Goal: Task Accomplishment & Management: Use online tool/utility

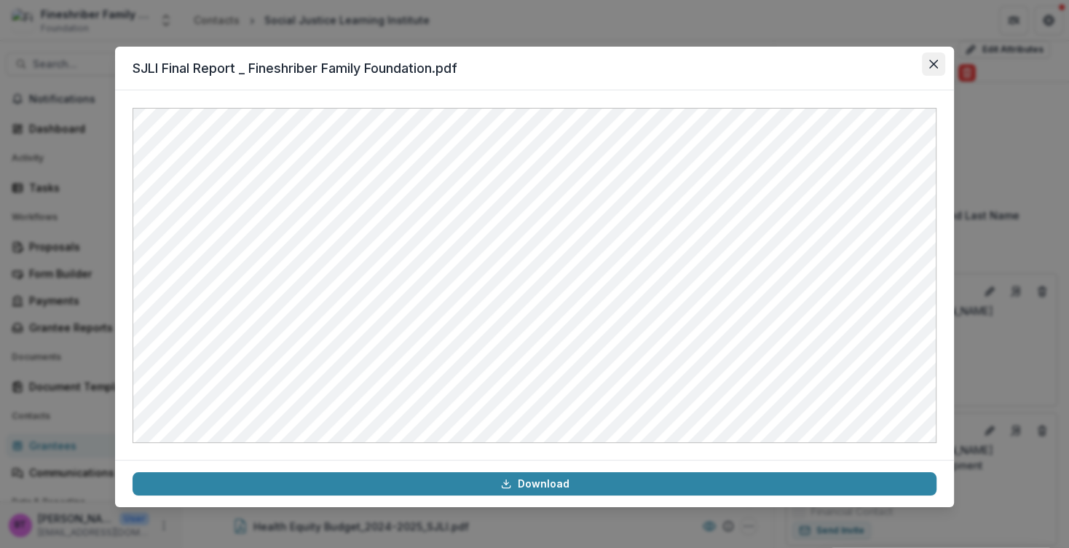
click at [936, 59] on button "Close" at bounding box center [933, 63] width 23 height 23
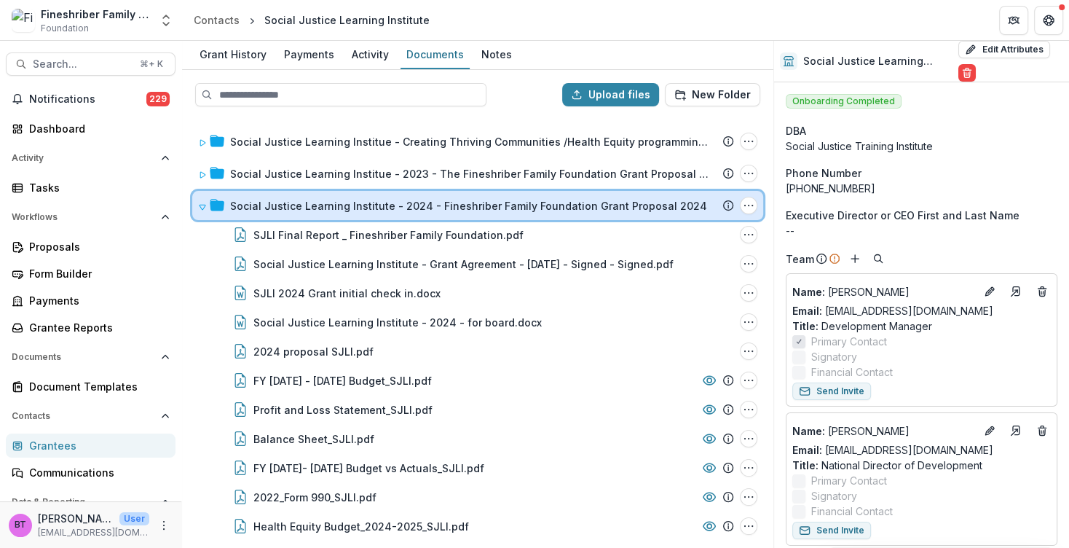
click at [200, 200] on span at bounding box center [202, 205] width 9 height 15
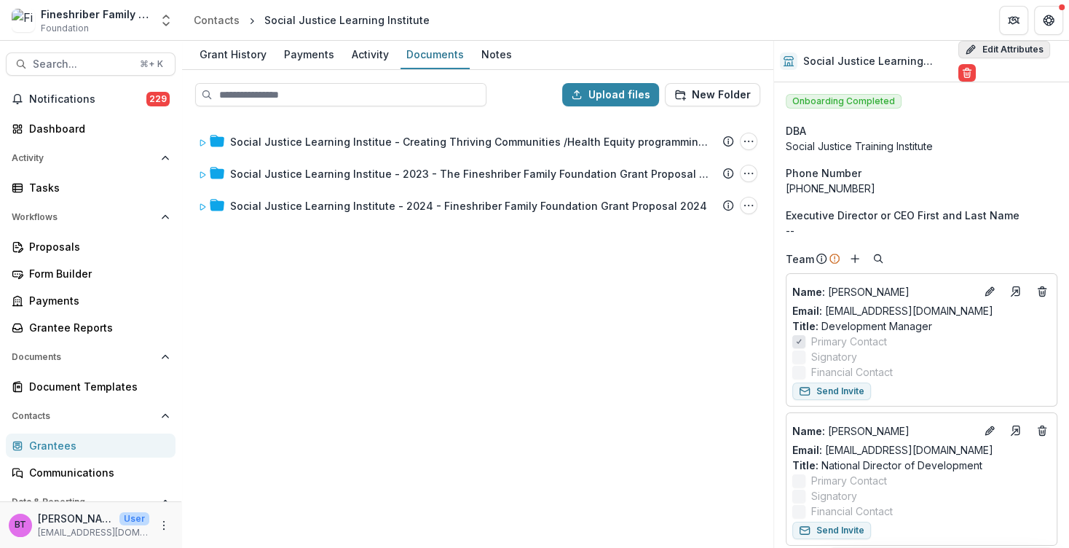
click at [972, 44] on button "Edit Attributes" at bounding box center [1005, 49] width 92 height 17
select select "**"
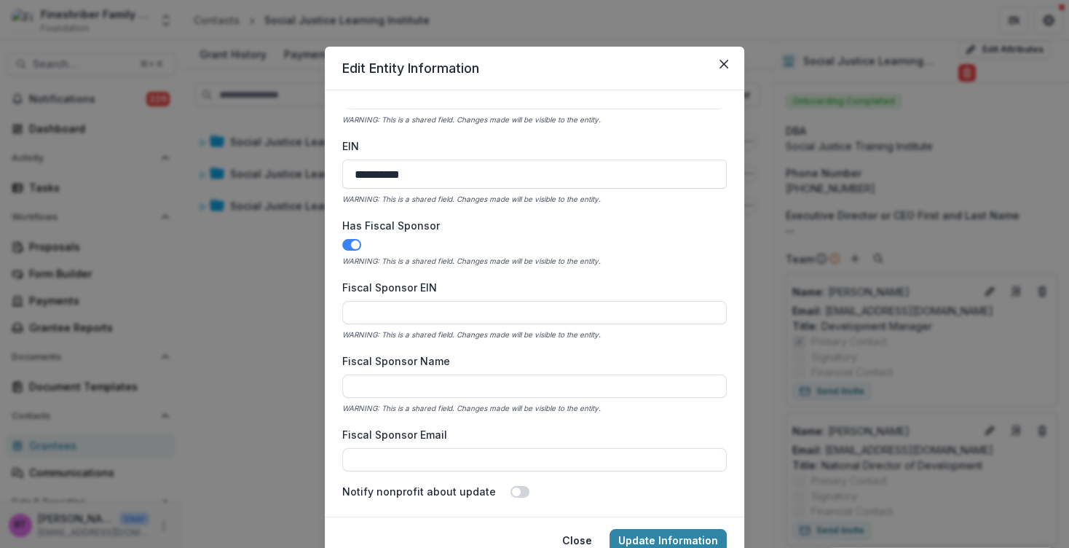
scroll to position [522, 0]
click at [720, 58] on button "Close" at bounding box center [723, 63] width 23 height 23
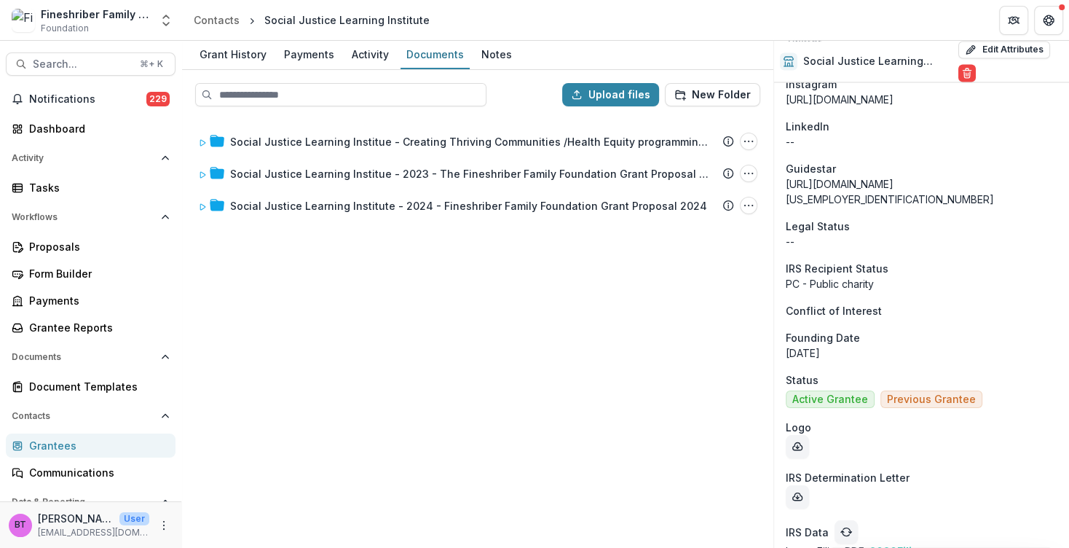
scroll to position [2213, 0]
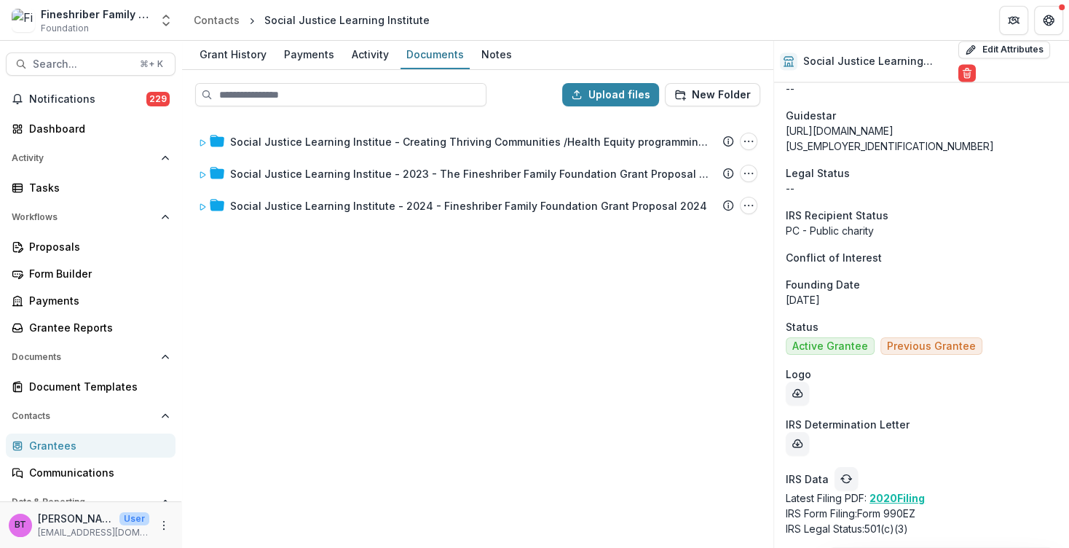
click at [841, 473] on icon "refresh" at bounding box center [847, 479] width 12 height 12
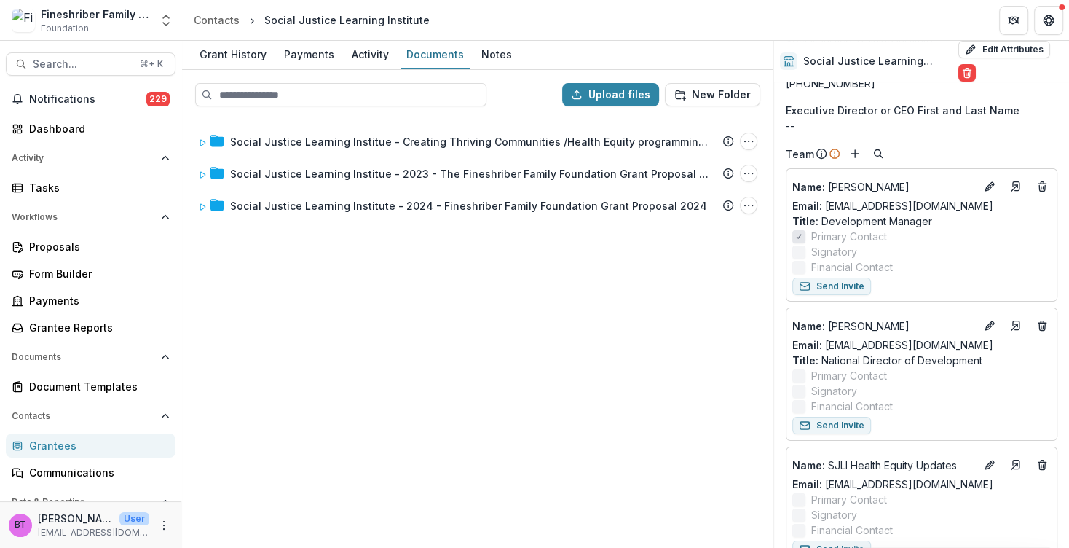
scroll to position [0, 0]
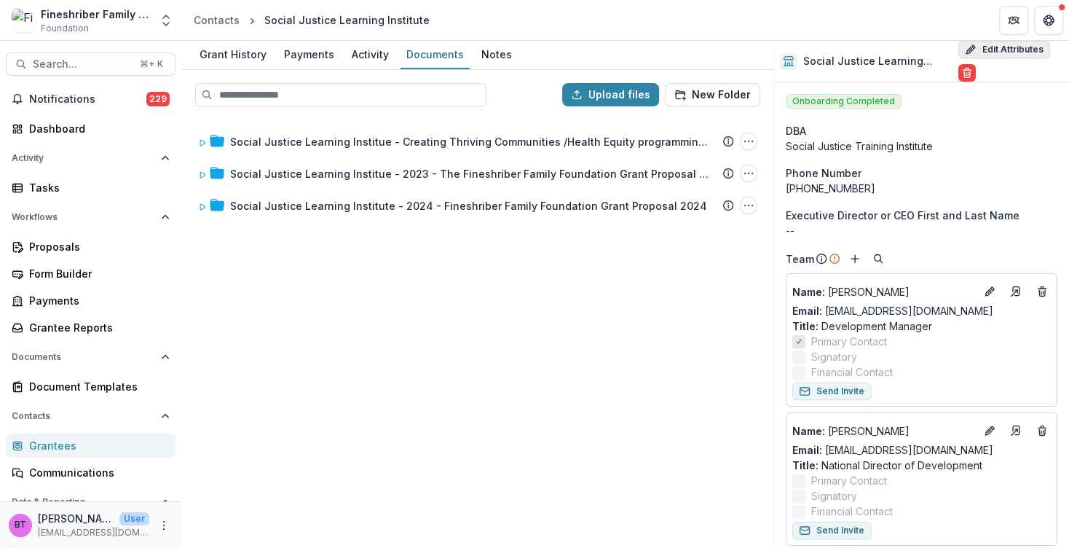
click at [995, 44] on button "Edit Attributes" at bounding box center [1005, 49] width 92 height 17
select select "**"
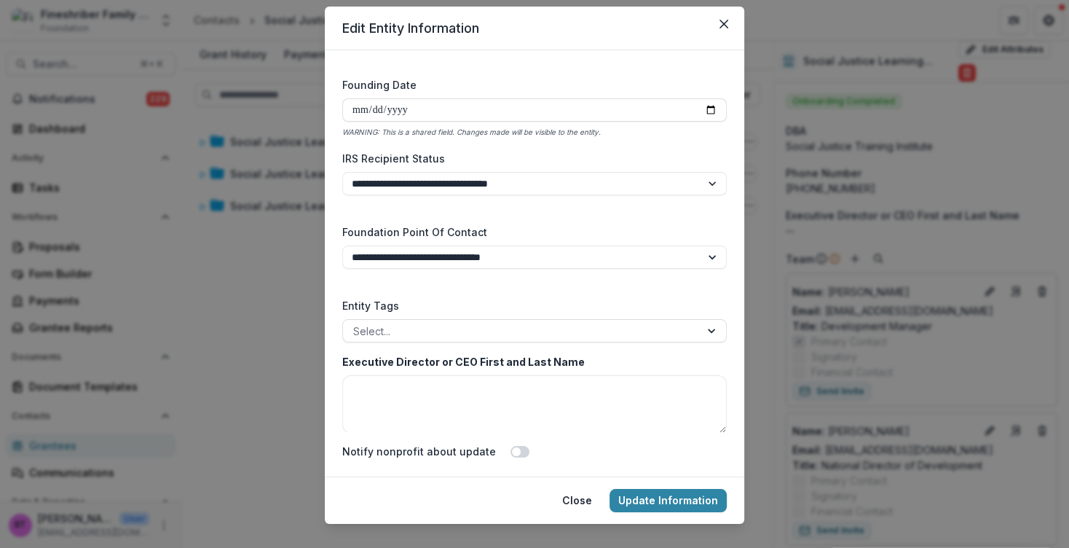
scroll to position [62, 0]
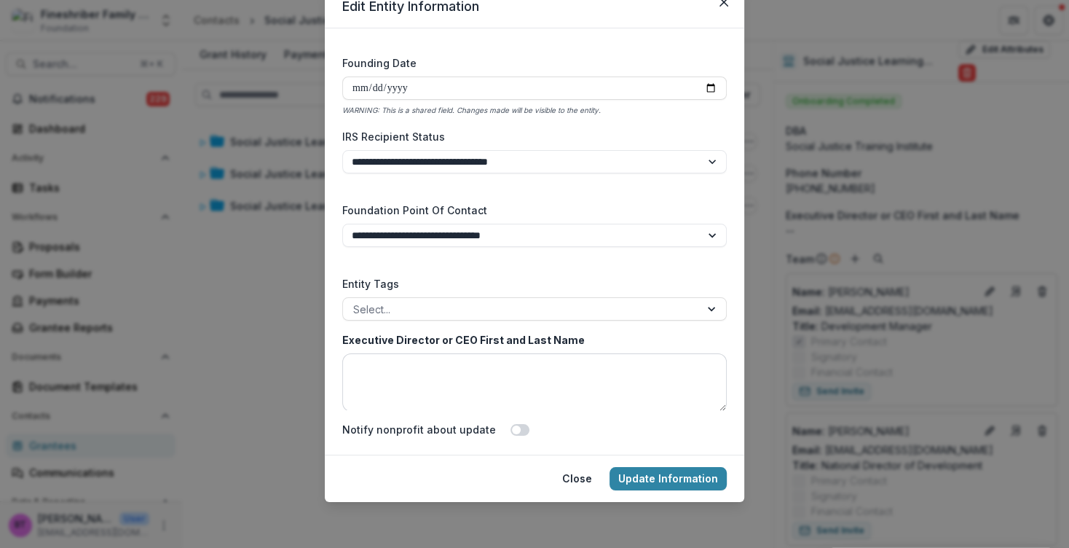
click at [354, 357] on textarea "Executive Director or CEO First and Last Name" at bounding box center [534, 382] width 385 height 58
type textarea "**********"
click at [655, 476] on button "Update Information" at bounding box center [668, 478] width 117 height 23
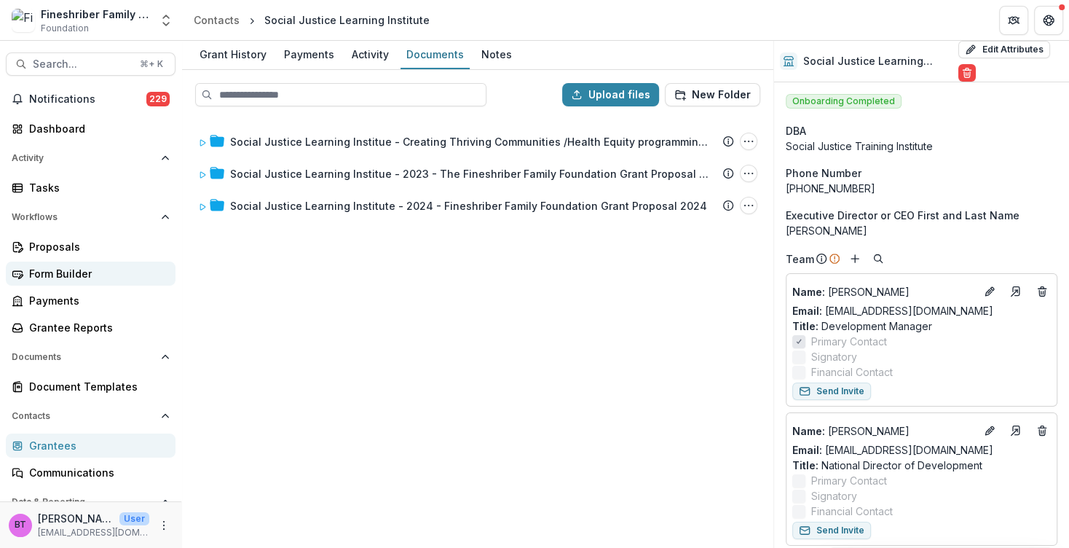
click at [57, 267] on div "Form Builder" at bounding box center [96, 273] width 135 height 15
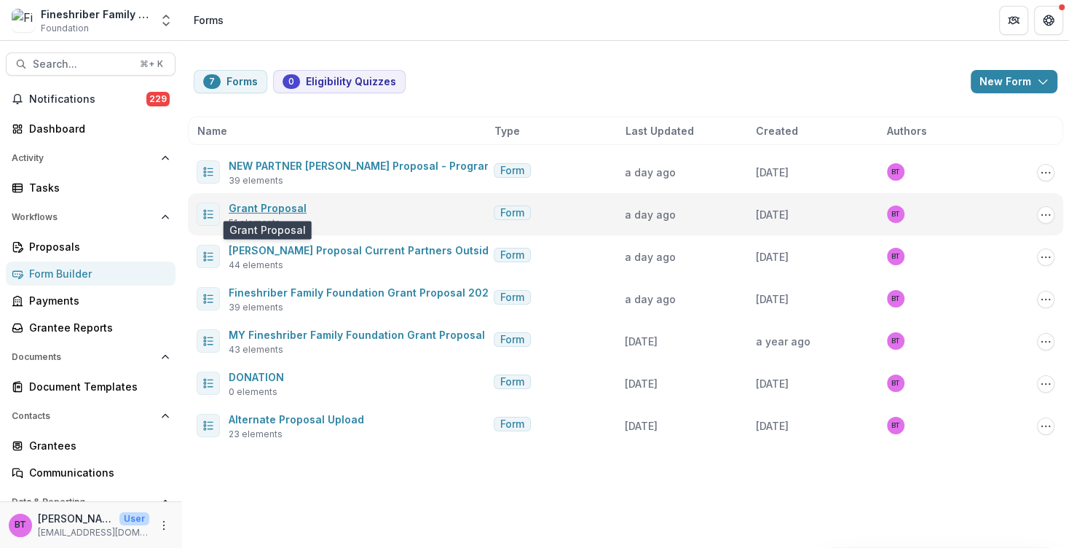
click at [278, 207] on link "Grant Proposal" at bounding box center [268, 208] width 78 height 12
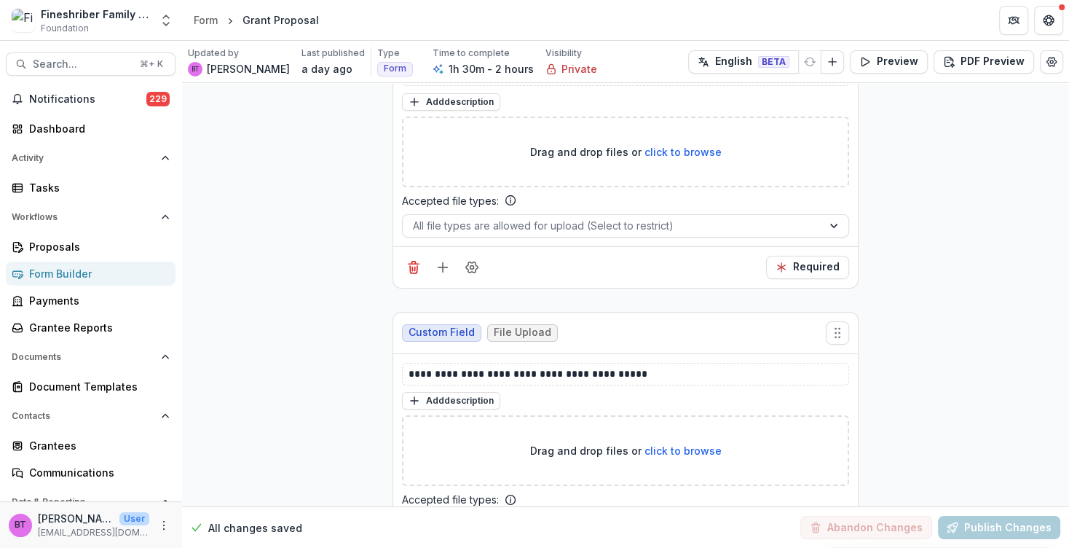
scroll to position [18734, 0]
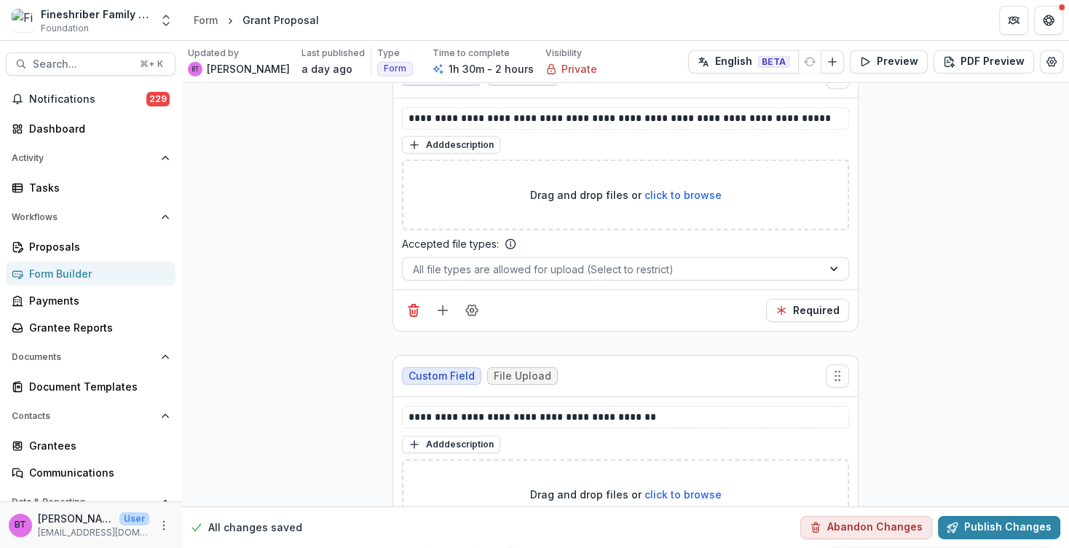
scroll to position [18469, 0]
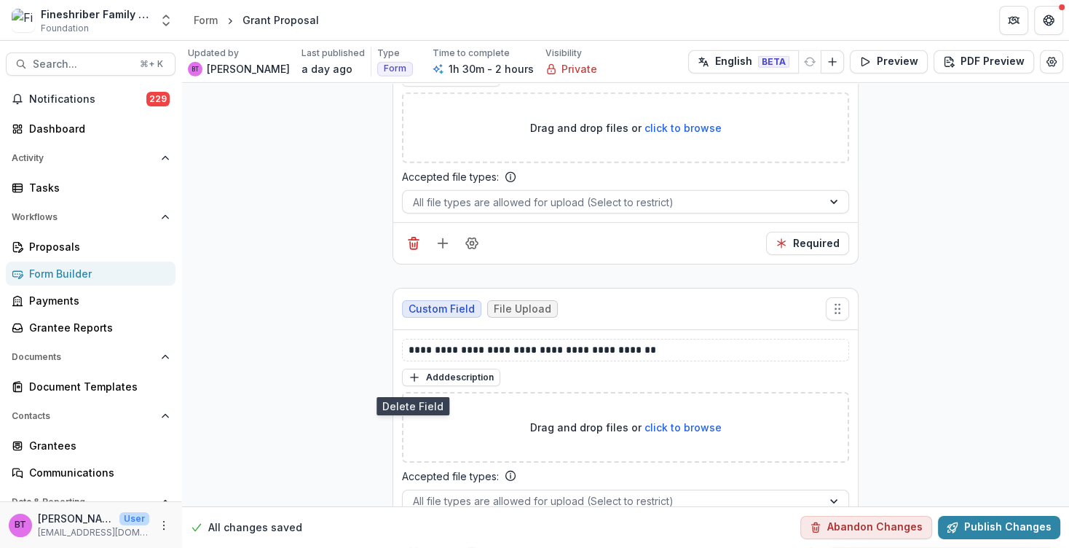
click at [406, 535] on icon "Delete field" at bounding box center [413, 542] width 15 height 15
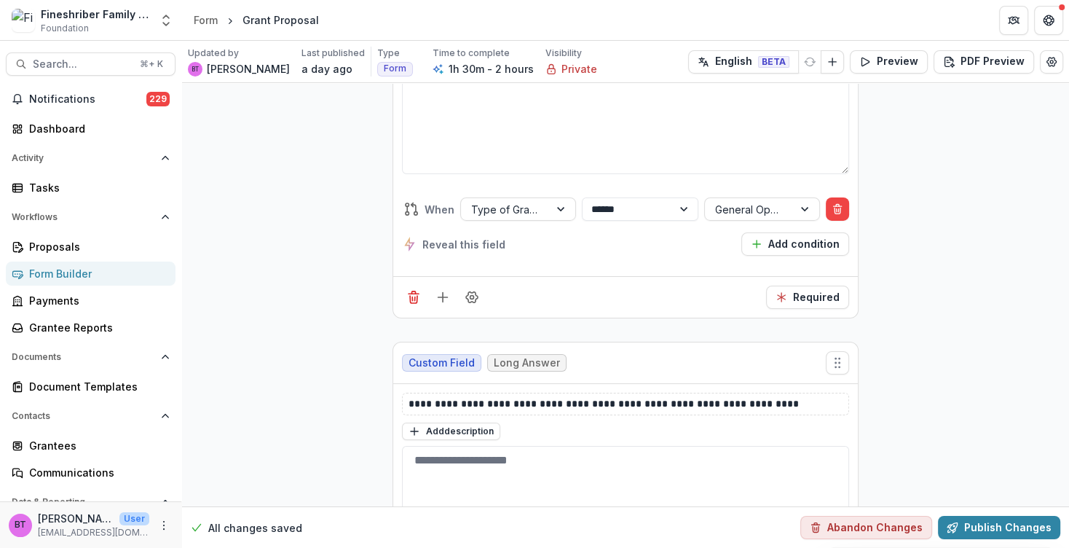
scroll to position [13990, 0]
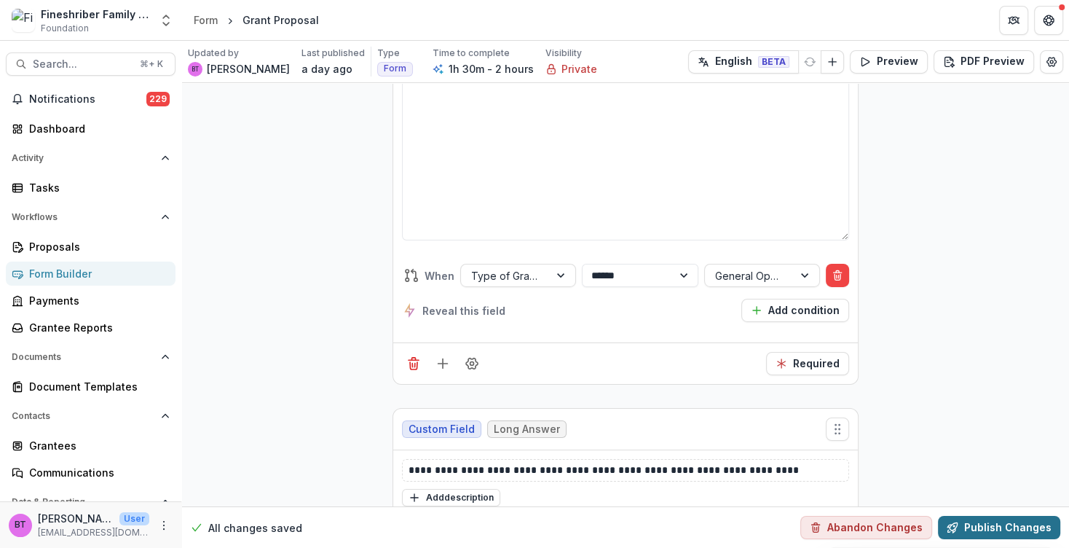
click at [991, 526] on button "Publish Changes" at bounding box center [999, 527] width 122 height 23
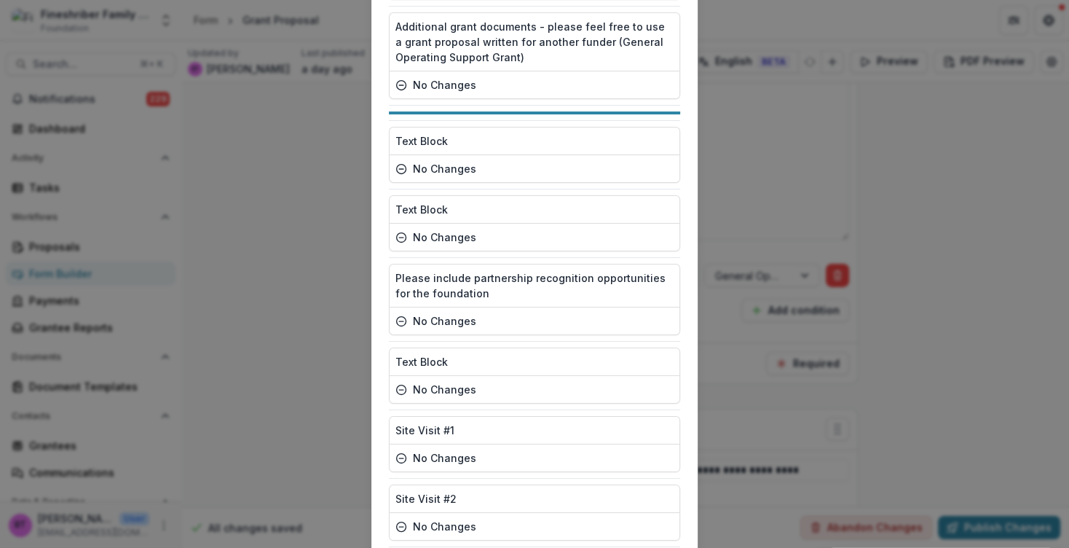
scroll to position [3526, 0]
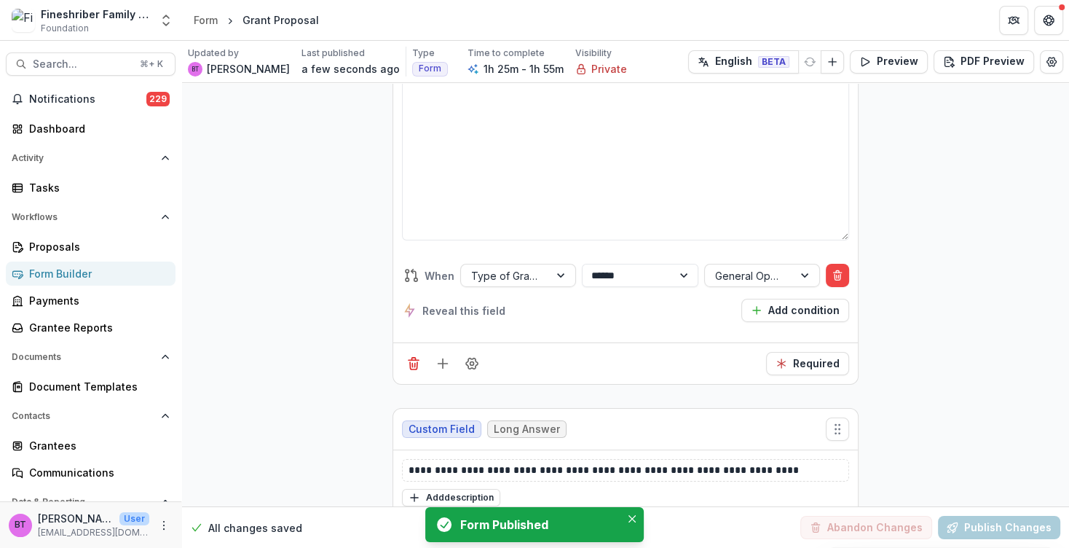
click at [56, 274] on div "Form Builder" at bounding box center [96, 273] width 135 height 15
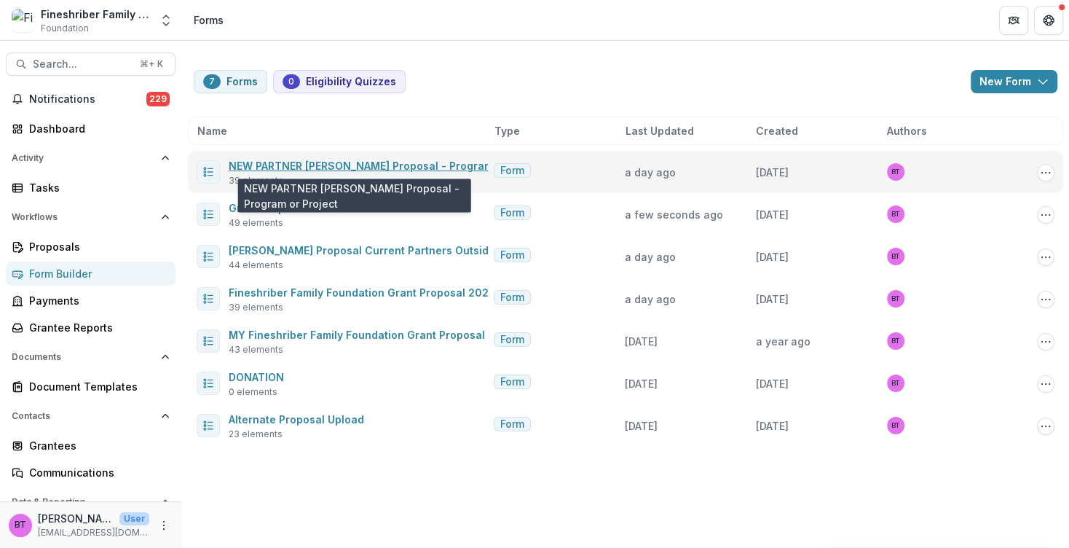
click at [343, 160] on link "NEW PARTNER [PERSON_NAME] Proposal - Program or Project" at bounding box center [388, 166] width 318 height 12
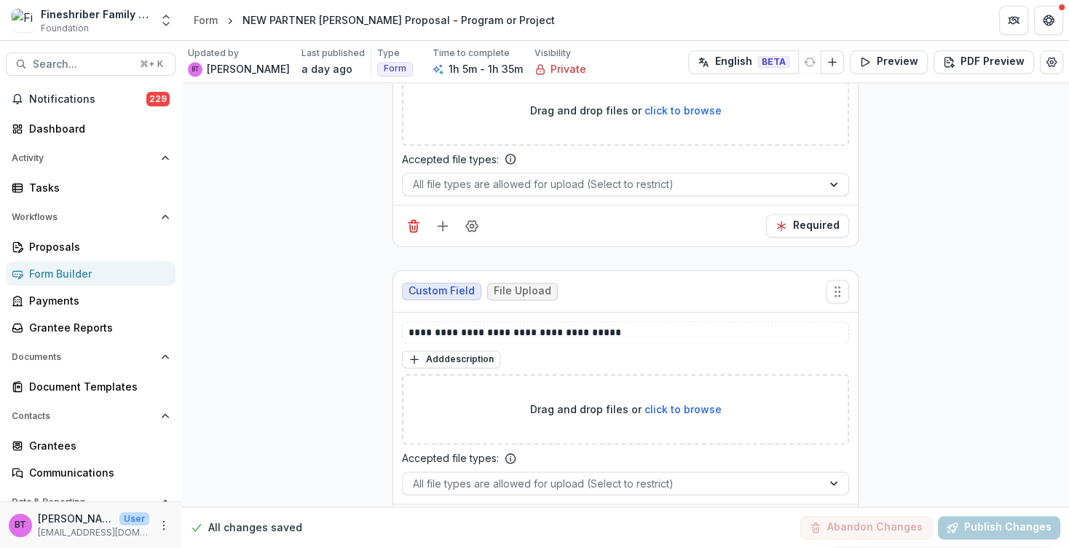
scroll to position [11182, 0]
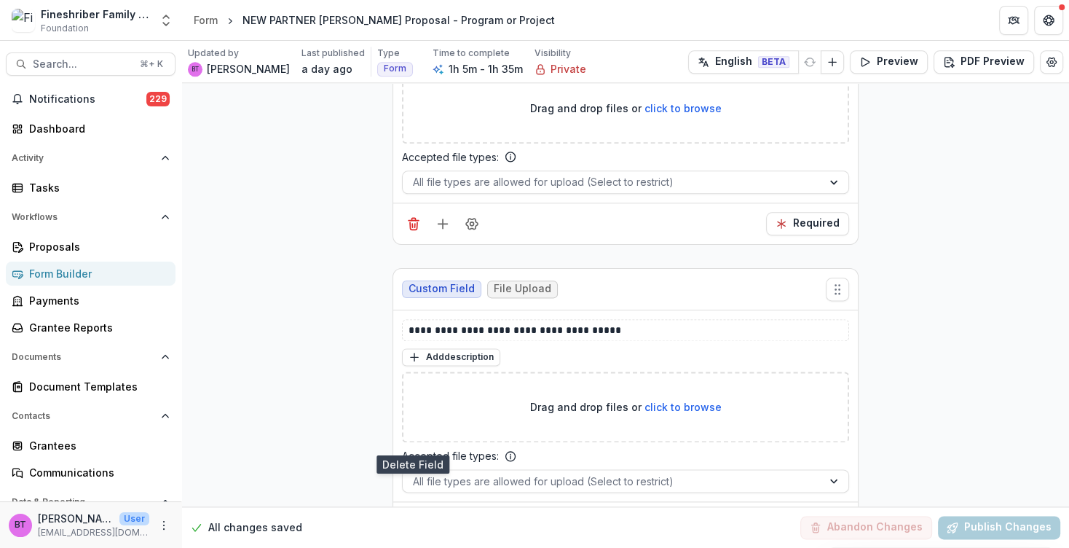
drag, startPoint x: 409, startPoint y: 436, endPoint x: 728, endPoint y: 263, distance: 362.5
click at [409, 515] on icon "Delete field" at bounding box center [413, 522] width 15 height 15
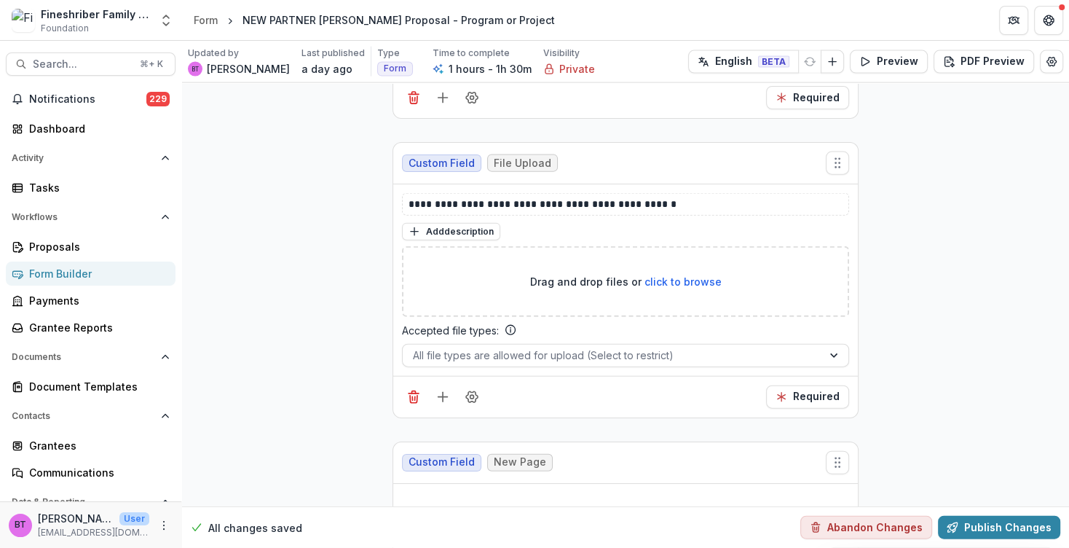
scroll to position [7525, 0]
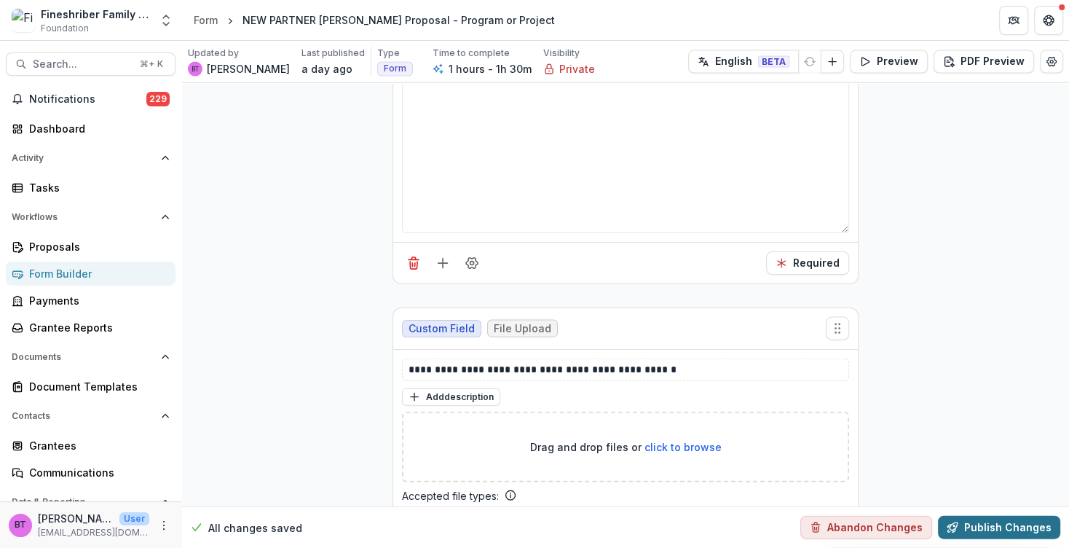
click at [980, 527] on button "Publish Changes" at bounding box center [999, 527] width 122 height 23
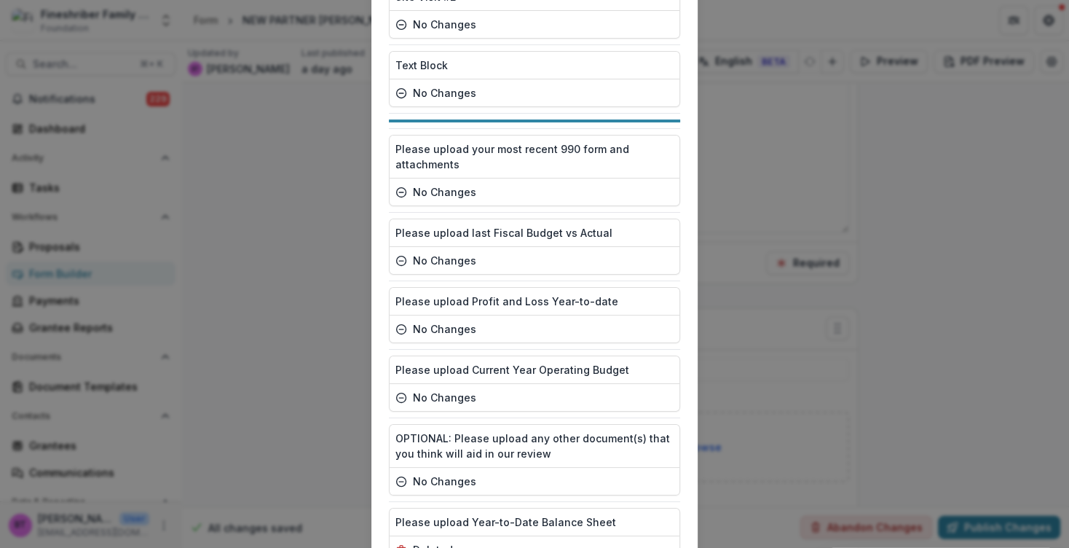
scroll to position [2474, 0]
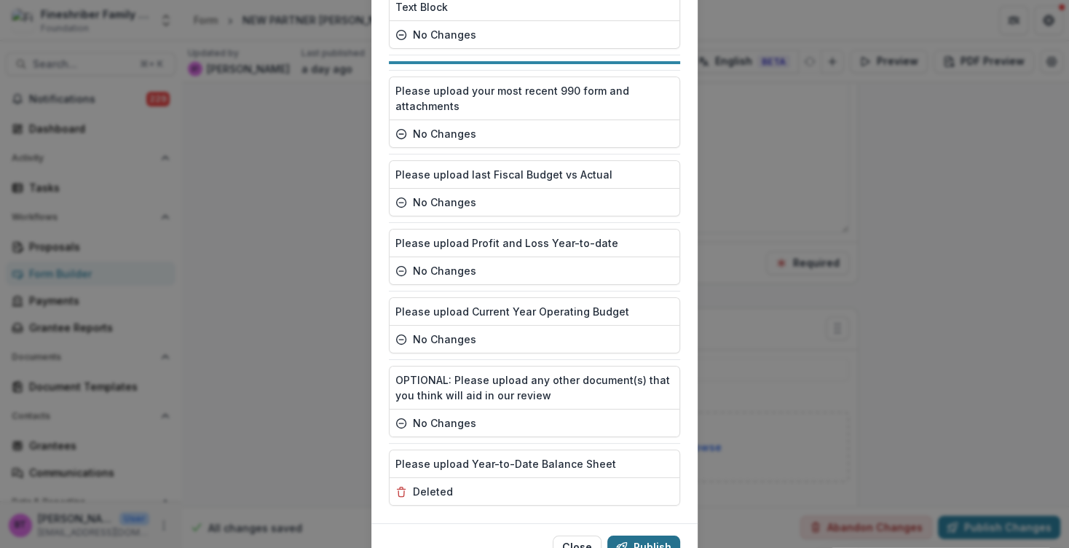
click at [645, 535] on button "Publish" at bounding box center [644, 546] width 73 height 23
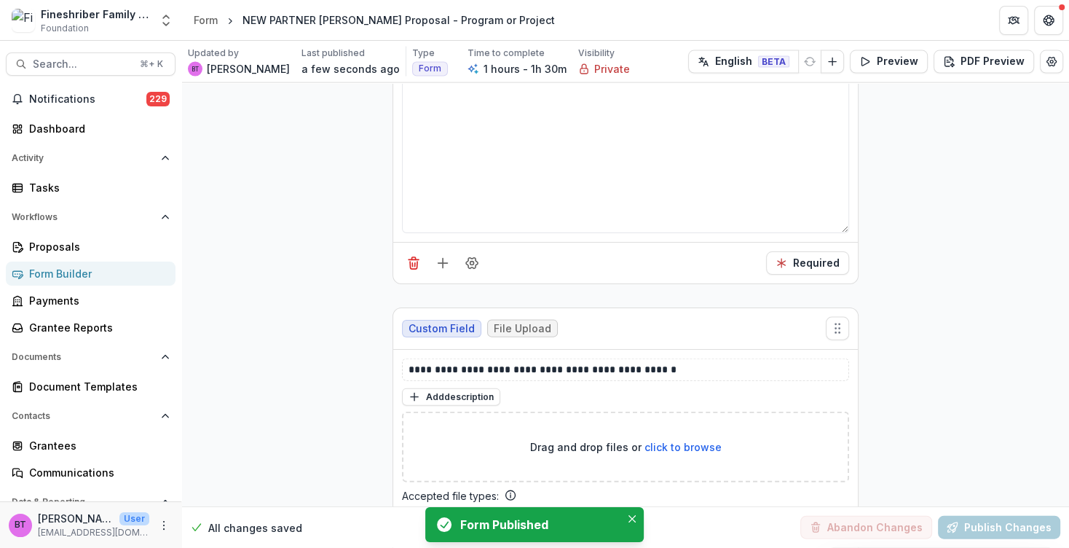
click at [60, 271] on div "Form Builder" at bounding box center [96, 273] width 135 height 15
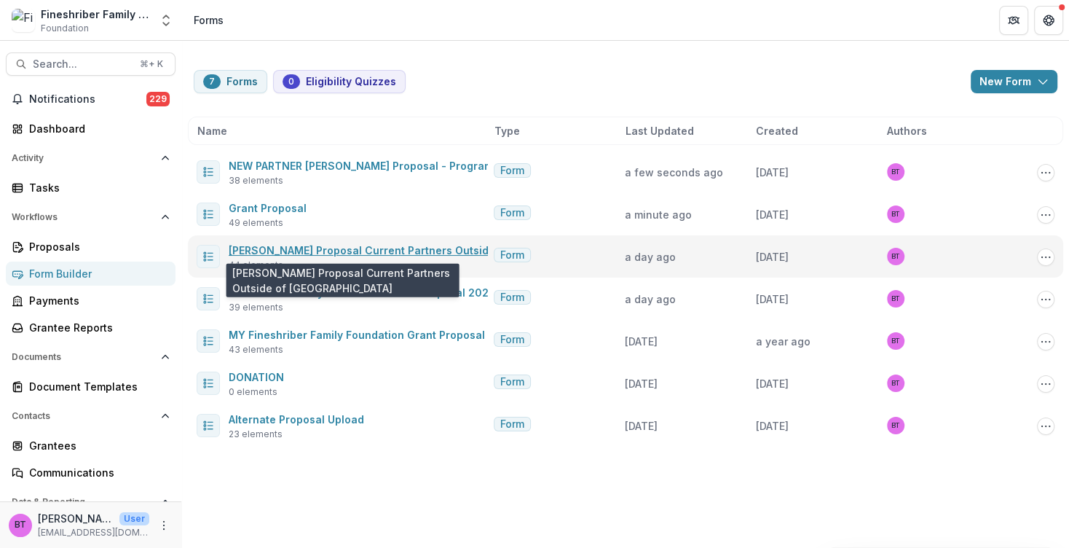
click at [313, 253] on link "[PERSON_NAME] Proposal Current Partners Outside of [GEOGRAPHIC_DATA]" at bounding box center [423, 250] width 388 height 12
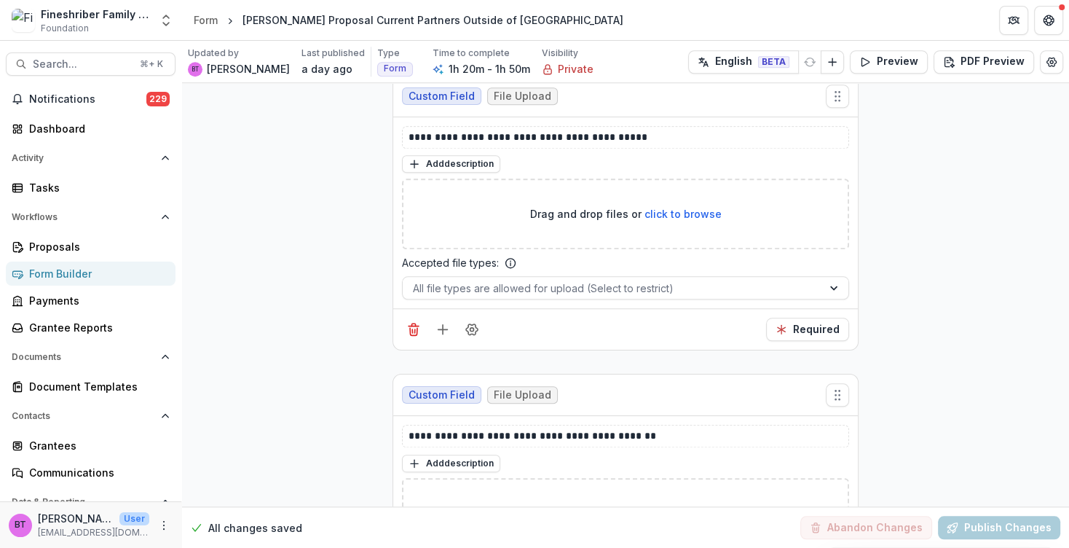
scroll to position [15691, 0]
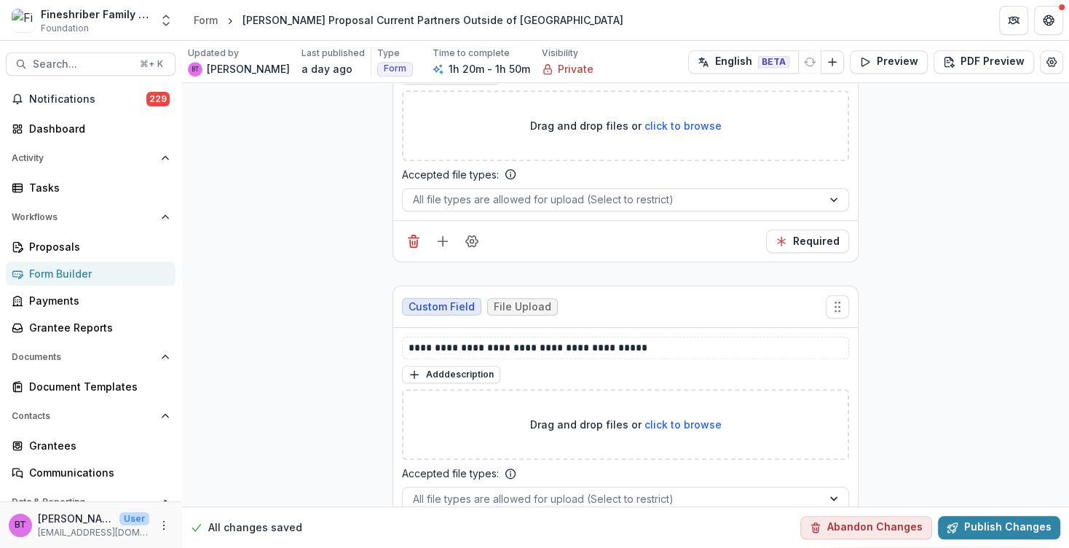
scroll to position [15465, 0]
click at [412, 535] on icon "Delete field" at bounding box center [414, 536] width 4 height 2
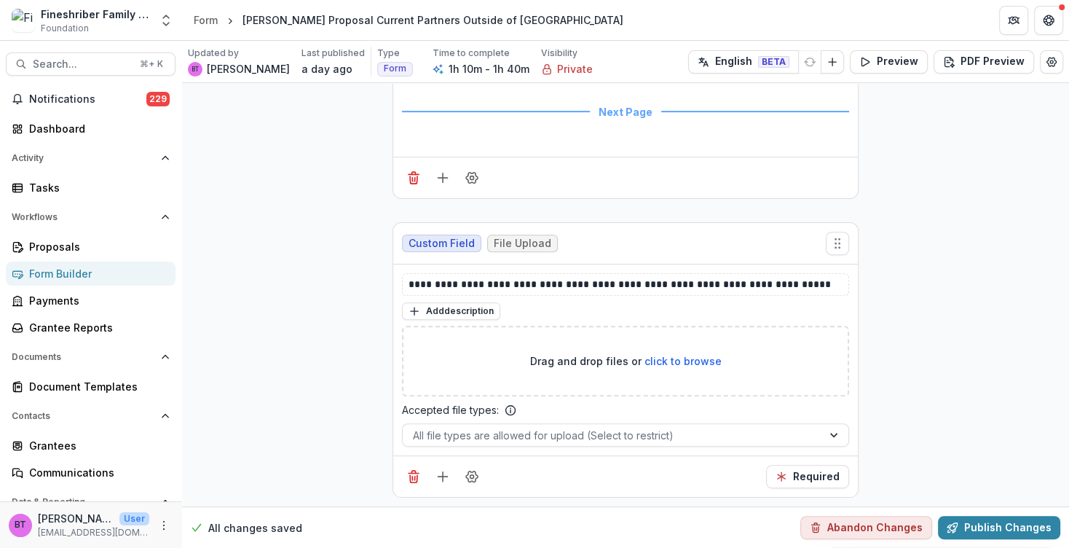
scroll to position [14928, 0]
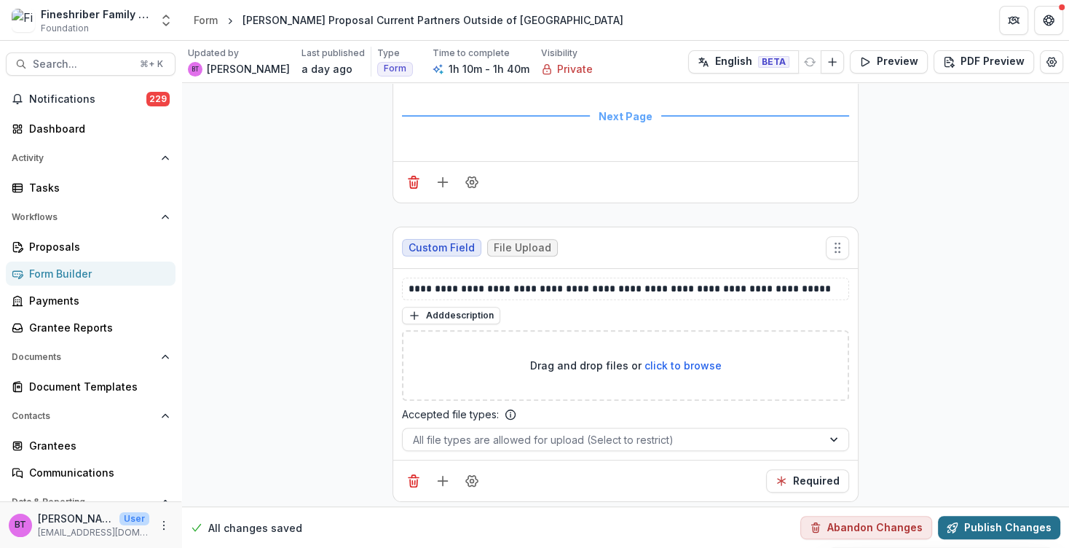
click at [985, 524] on button "Publish Changes" at bounding box center [999, 527] width 122 height 23
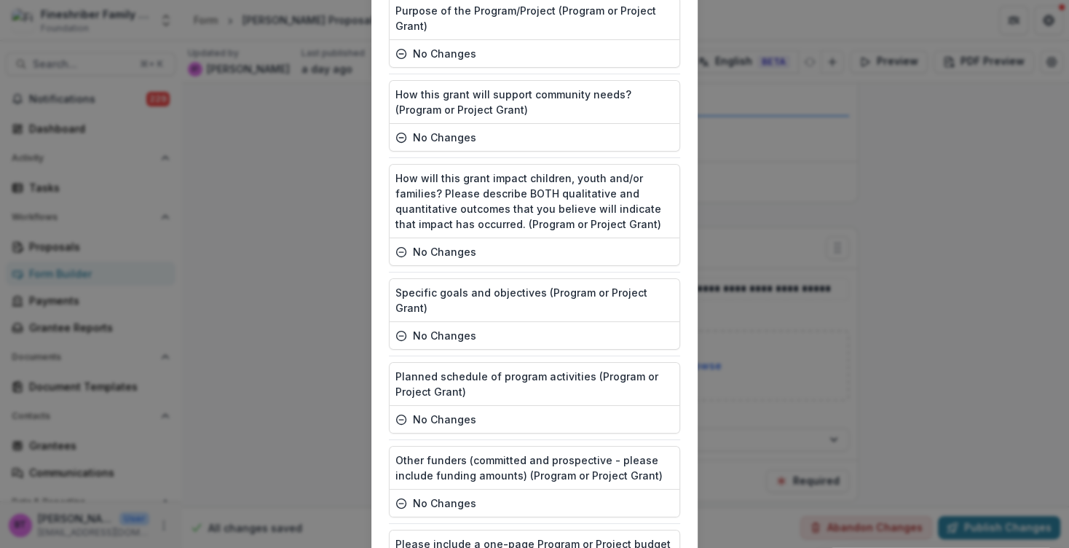
scroll to position [2933, 0]
